Goal: Task Accomplishment & Management: Manage account settings

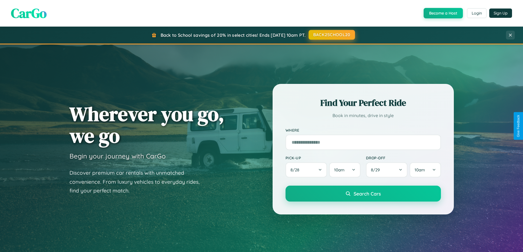
click at [332, 35] on button "BACK2SCHOOL20" at bounding box center [332, 35] width 46 height 10
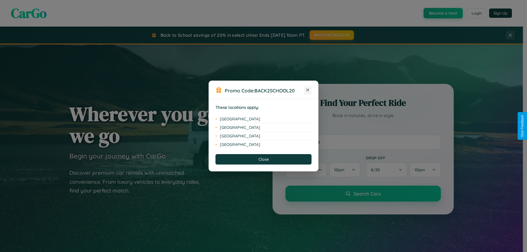
click at [308, 90] on icon at bounding box center [308, 90] width 3 height 3
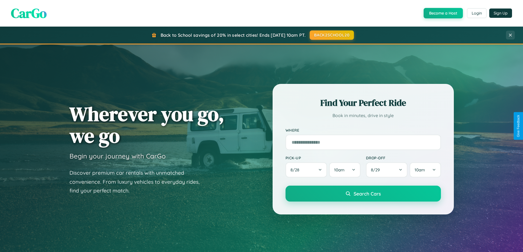
scroll to position [378, 0]
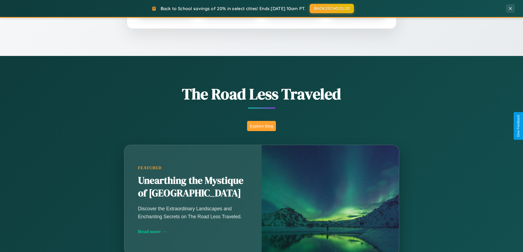
click at [262, 126] on button "Explore Blog" at bounding box center [261, 126] width 29 height 10
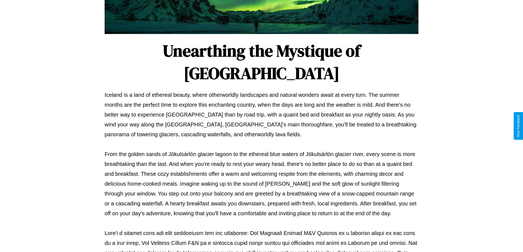
scroll to position [178, 0]
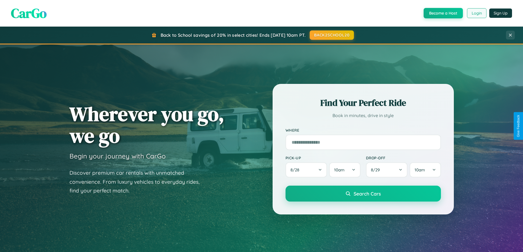
click at [477, 13] on button "Login" at bounding box center [477, 13] width 20 height 10
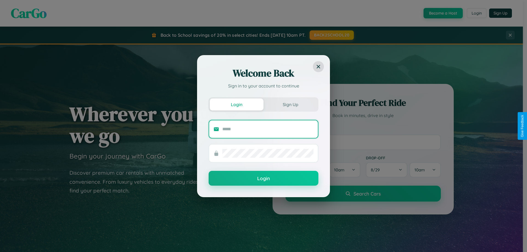
click at [268, 129] on input "text" at bounding box center [268, 129] width 91 height 9
type input "**********"
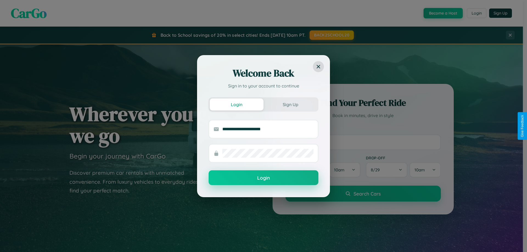
click at [264, 178] on button "Login" at bounding box center [264, 178] width 110 height 15
